Goal: Navigation & Orientation: Find specific page/section

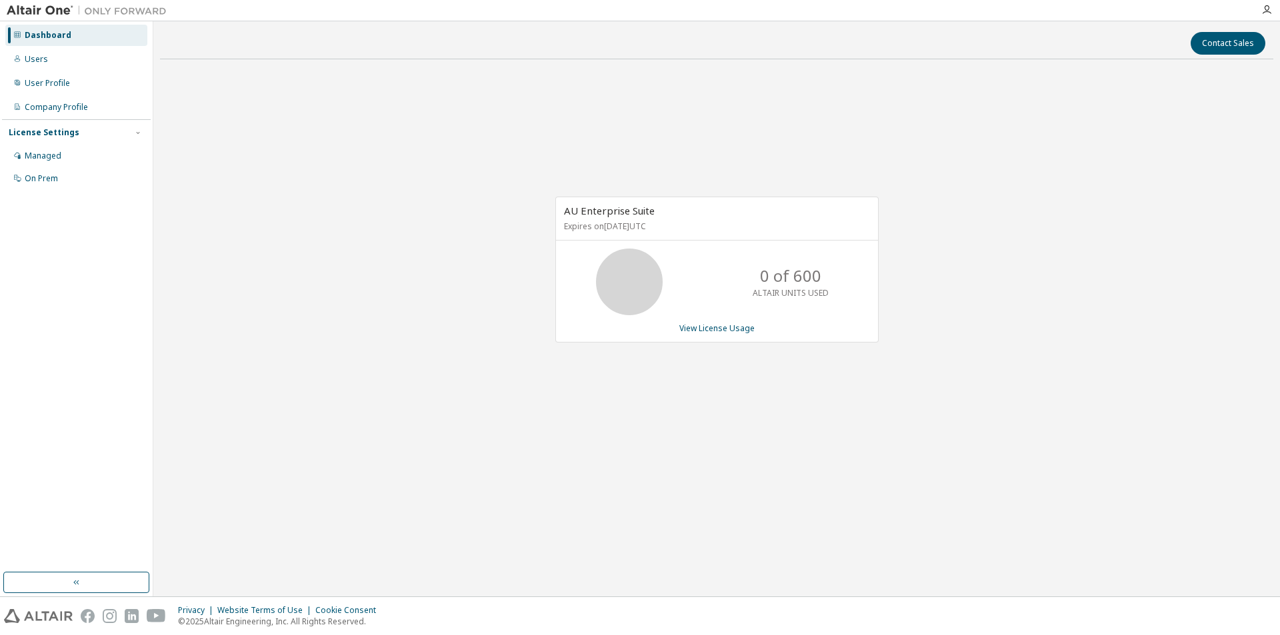
click at [27, 5] on img at bounding box center [90, 10] width 167 height 13
click at [48, 617] on img at bounding box center [38, 616] width 69 height 14
click at [1263, 13] on icon "button" at bounding box center [1266, 10] width 11 height 11
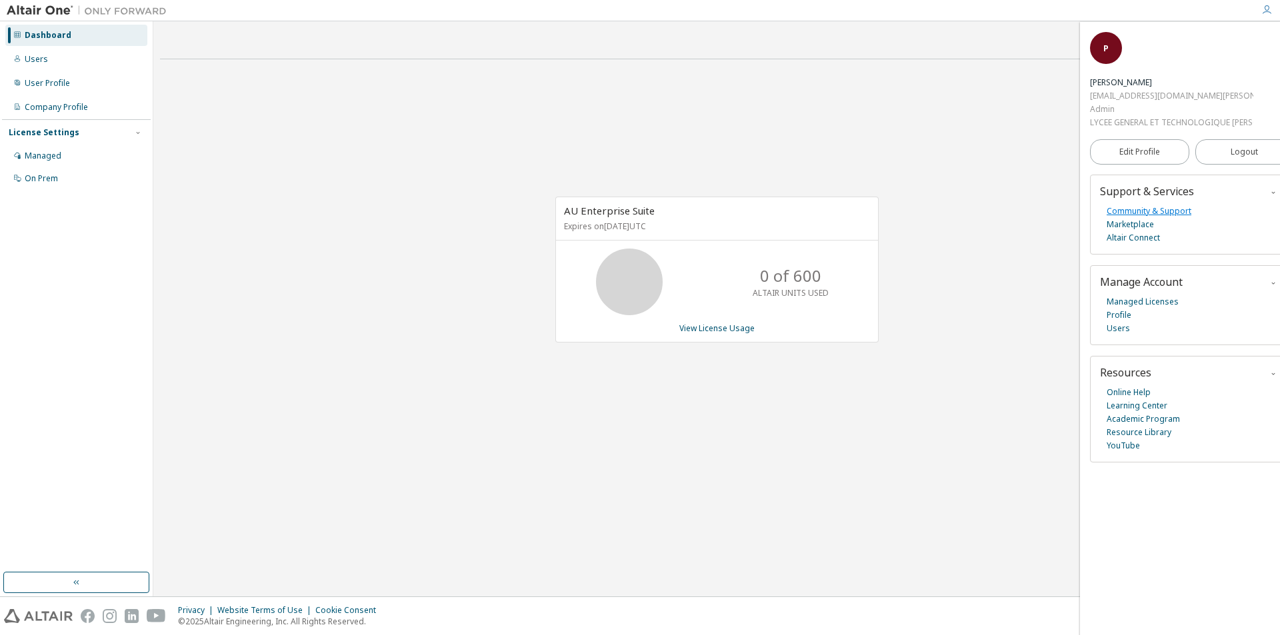
click at [1176, 213] on link "Community & Support" at bounding box center [1149, 211] width 85 height 13
